Goal: Information Seeking & Learning: Find specific fact

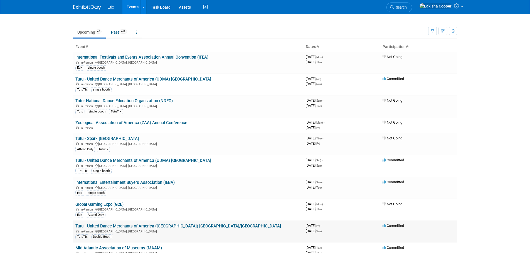
click at [178, 223] on td "Tutu - United Dance Merchants of America (UDMA) NY/NJ In-Person NJ, United Stat…" at bounding box center [188, 232] width 230 height 22
click at [178, 226] on link "Tutu - United Dance Merchants of America ([GEOGRAPHIC_DATA]) [GEOGRAPHIC_DATA]/…" at bounding box center [178, 226] width 206 height 5
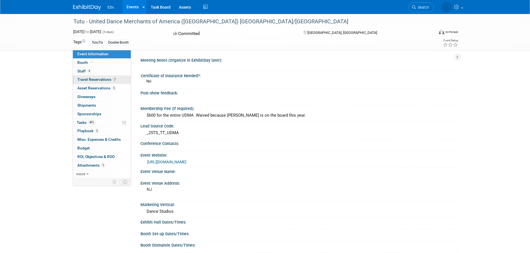
click at [103, 78] on span "Travel Reservations 7" at bounding box center [96, 79] width 39 height 4
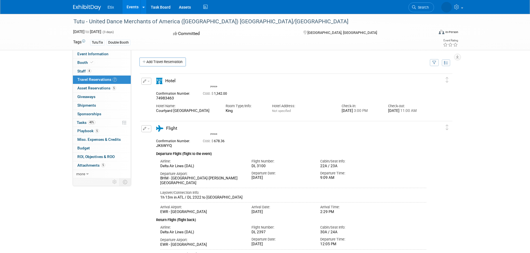
click at [91, 77] on link "7 Travel Reservations 7" at bounding box center [102, 80] width 58 height 8
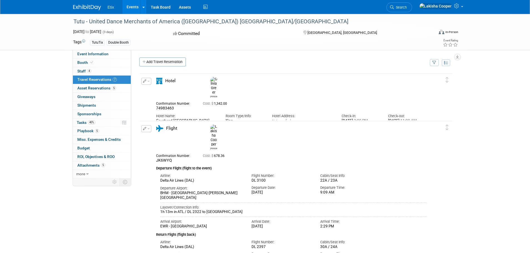
click at [132, 5] on link "Events" at bounding box center [132, 7] width 20 height 14
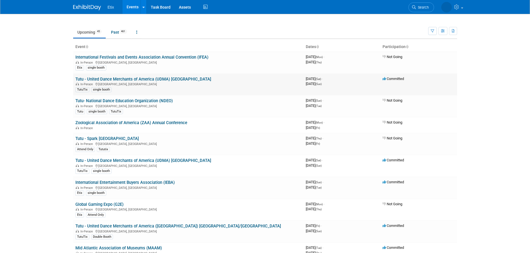
click at [170, 81] on link "Tutu - United Dance Merchants of America (UDMA) [GEOGRAPHIC_DATA]" at bounding box center [143, 79] width 136 height 5
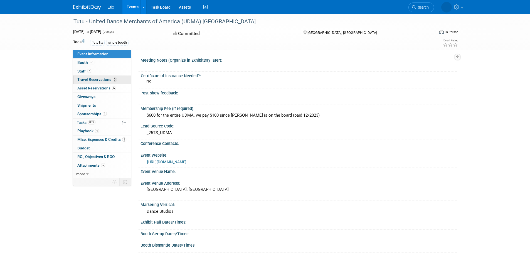
click at [92, 81] on span "Travel Reservations 3" at bounding box center [96, 79] width 39 height 4
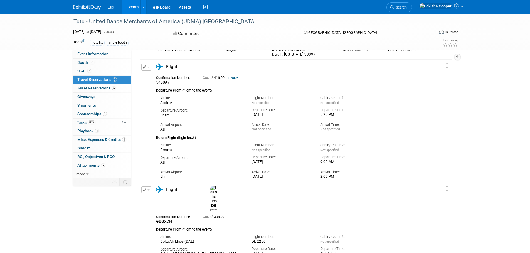
scroll to position [76, 0]
click at [88, 130] on span "Playbook 4" at bounding box center [88, 131] width 22 height 4
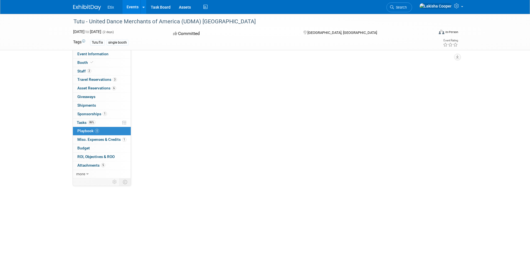
scroll to position [0, 0]
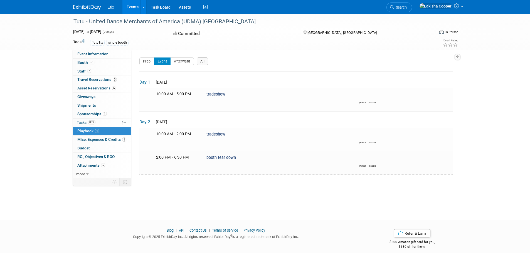
click at [136, 6] on link "Events" at bounding box center [132, 7] width 20 height 14
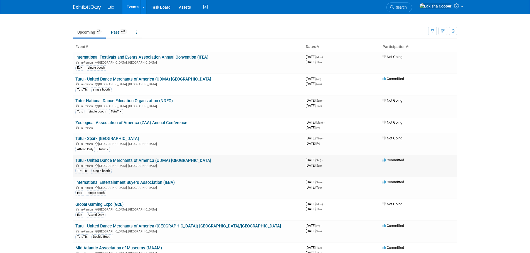
click at [165, 160] on link "Tutu - United Dance Merchants of America (UDMA) [GEOGRAPHIC_DATA]" at bounding box center [143, 160] width 136 height 5
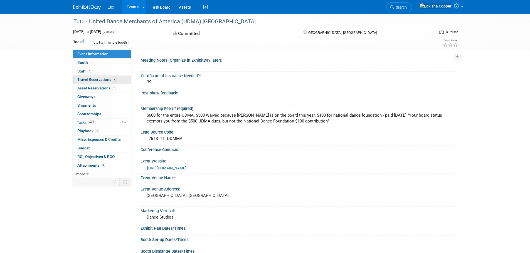
click at [102, 81] on span "Travel Reservations 4" at bounding box center [96, 79] width 39 height 4
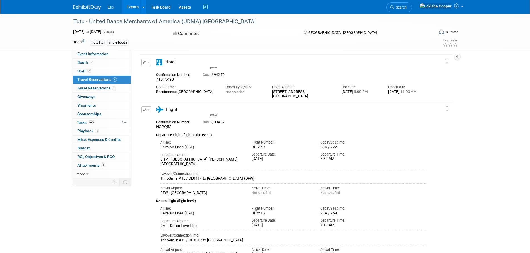
scroll to position [24, 0]
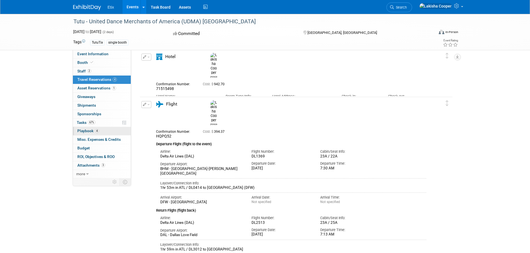
click at [90, 132] on span "Playbook 4" at bounding box center [88, 131] width 22 height 4
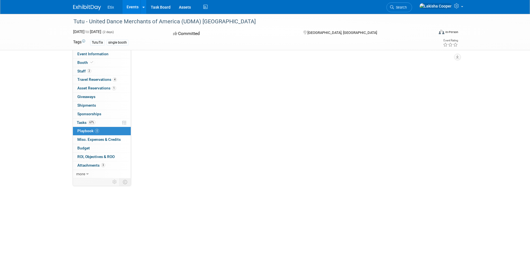
scroll to position [0, 0]
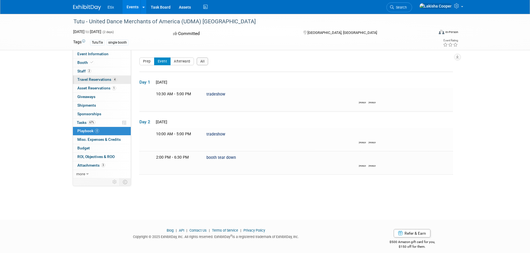
click at [91, 81] on span "Travel Reservations 4" at bounding box center [96, 79] width 39 height 4
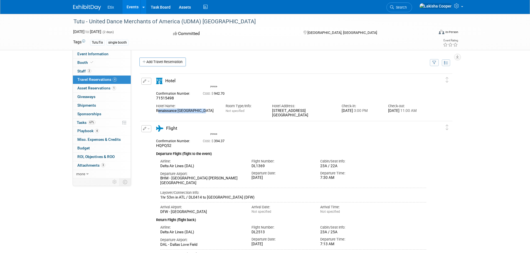
drag, startPoint x: 201, startPoint y: 111, endPoint x: 155, endPoint y: 110, distance: 45.6
click at [155, 110] on div "Hotel Name: [GEOGRAPHIC_DATA]" at bounding box center [187, 107] width 70 height 13
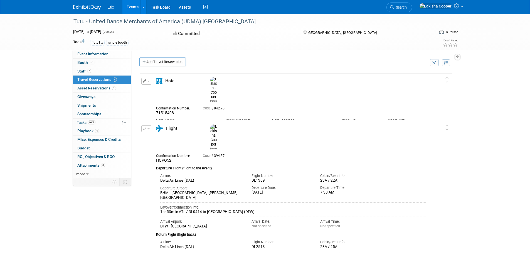
copy div "Renaissance [GEOGRAPHIC_DATA]"
click at [91, 129] on span "Playbook 4" at bounding box center [88, 131] width 22 height 4
